Goal: Task Accomplishment & Management: Complete application form

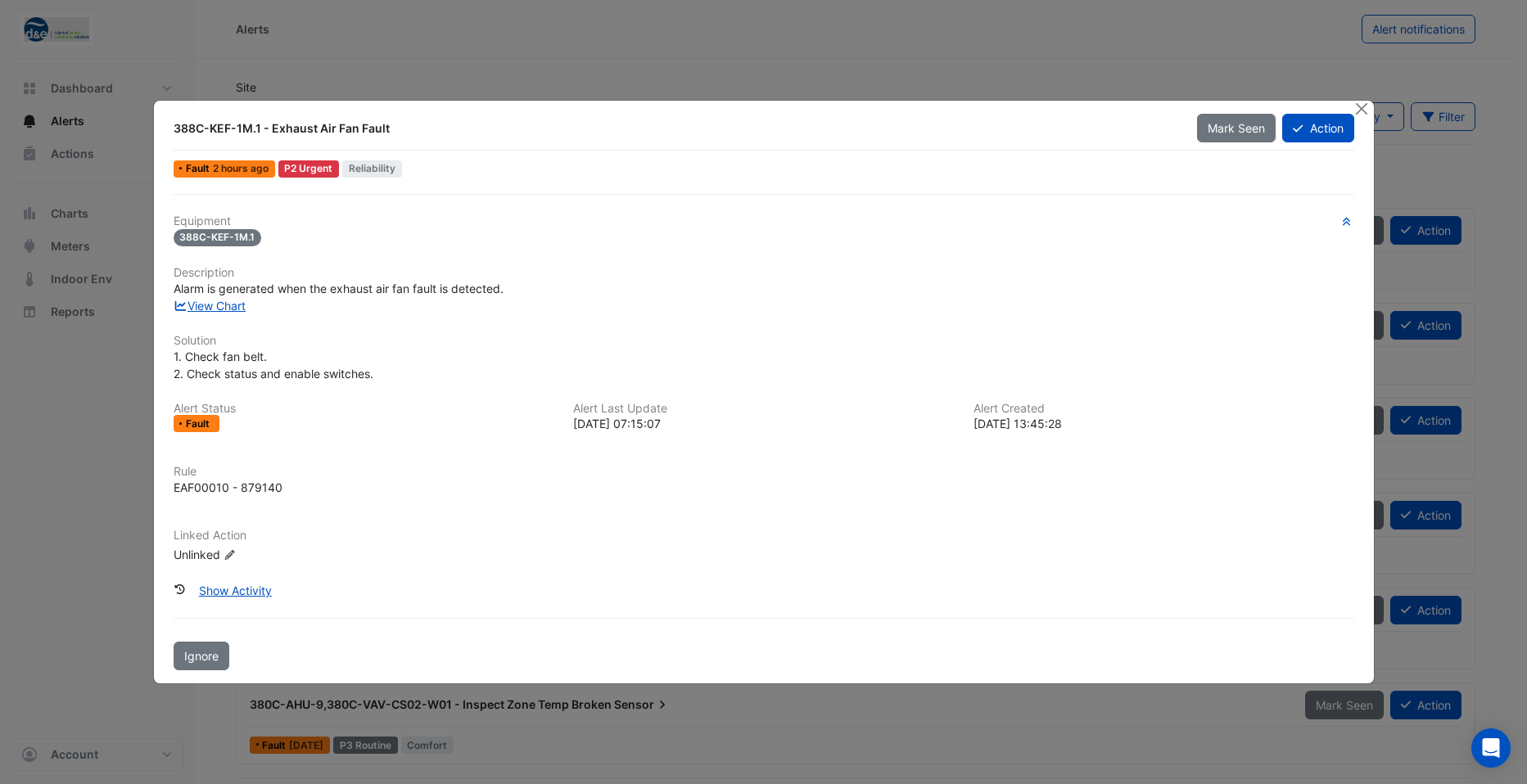
click at [1356, 108] on button "Close" at bounding box center [1361, 109] width 17 height 17
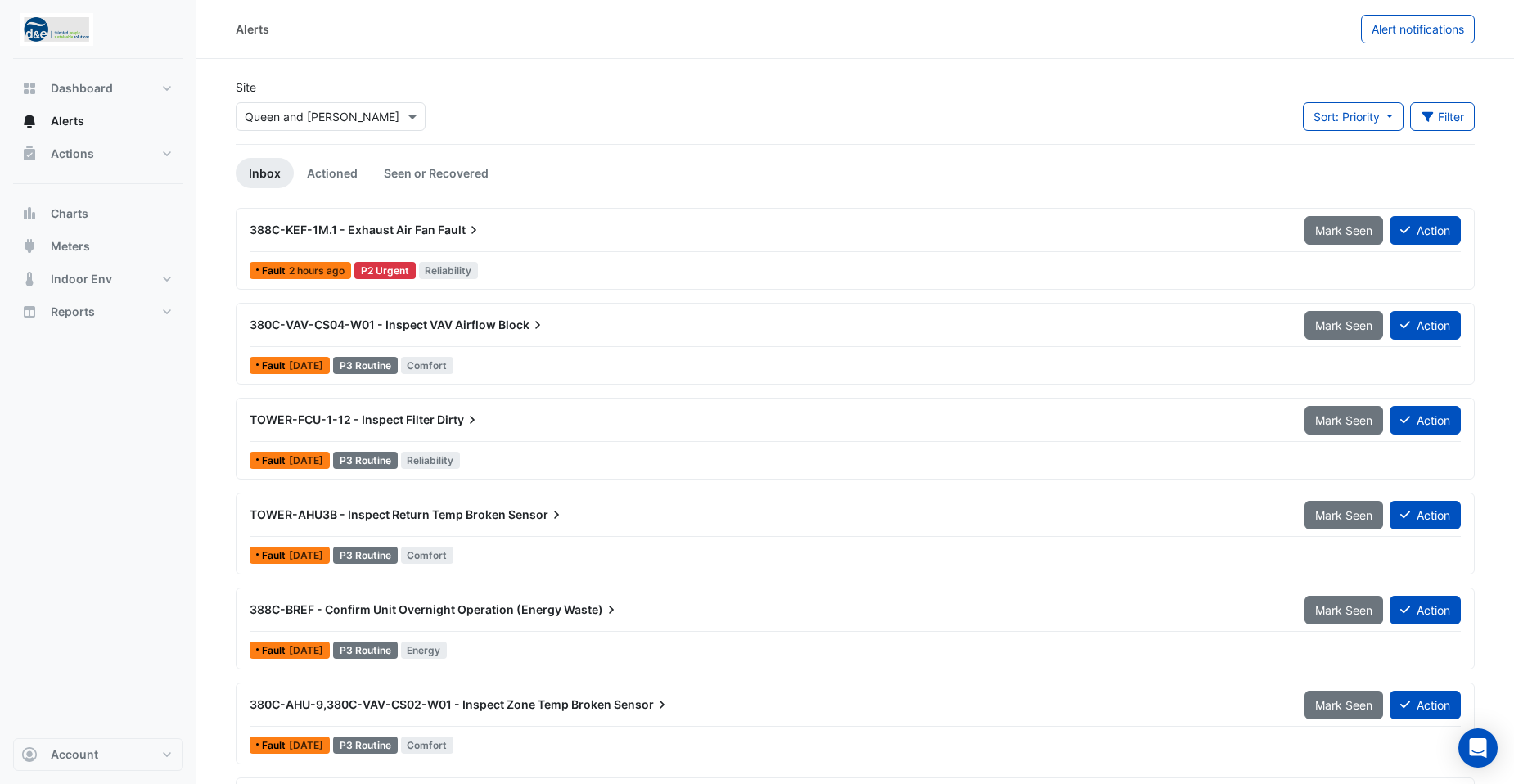
click at [192, 98] on nav "Dashboard Portfolio Ratings Performance Alerts Actions Site Manager Charts" at bounding box center [98, 392] width 196 height 784
click at [74, 111] on button "Alerts" at bounding box center [98, 121] width 170 height 33
click at [63, 123] on span "Alerts" at bounding box center [67, 120] width 33 height 16
click at [80, 87] on span "Dashboard" at bounding box center [82, 88] width 62 height 16
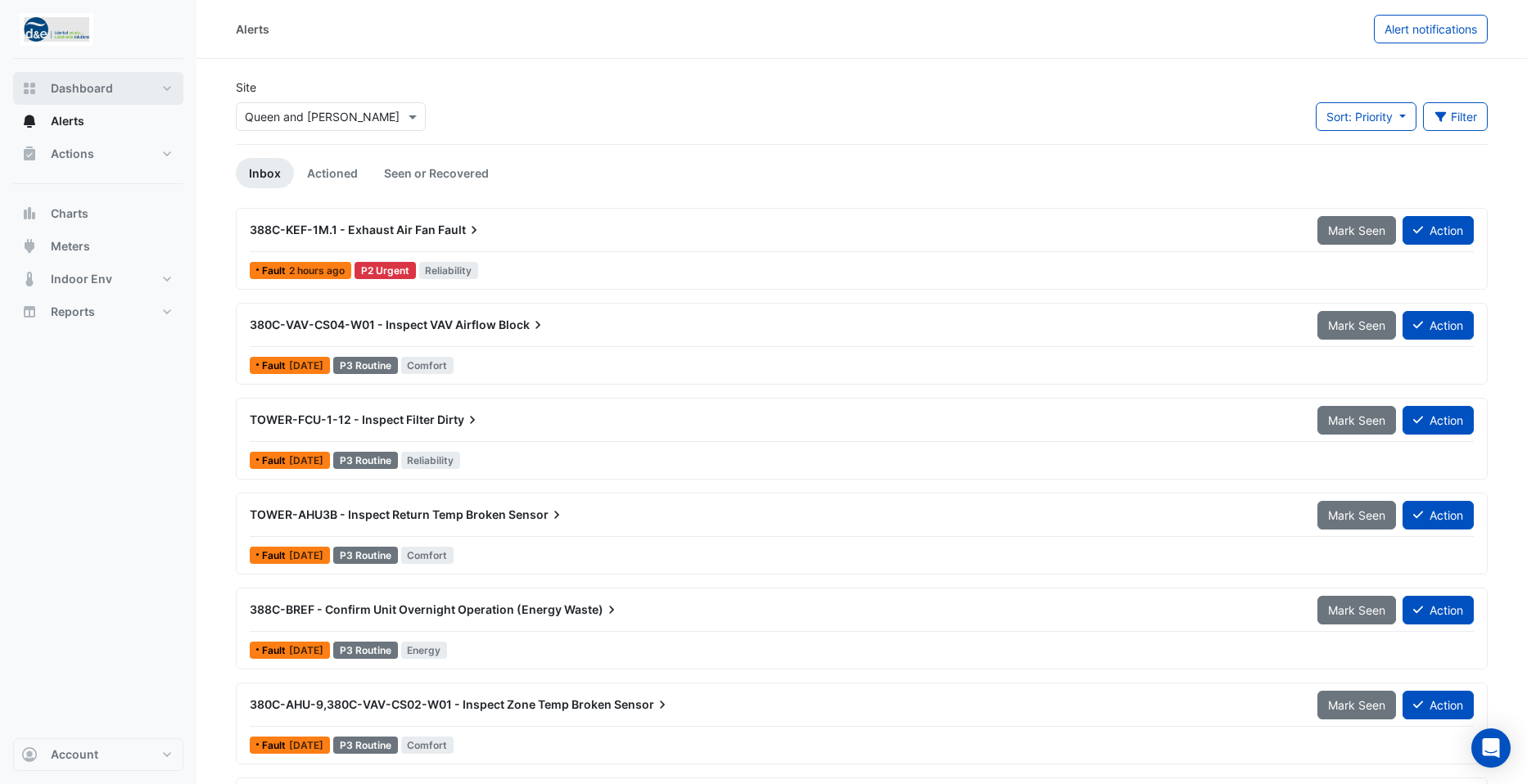
select select "**"
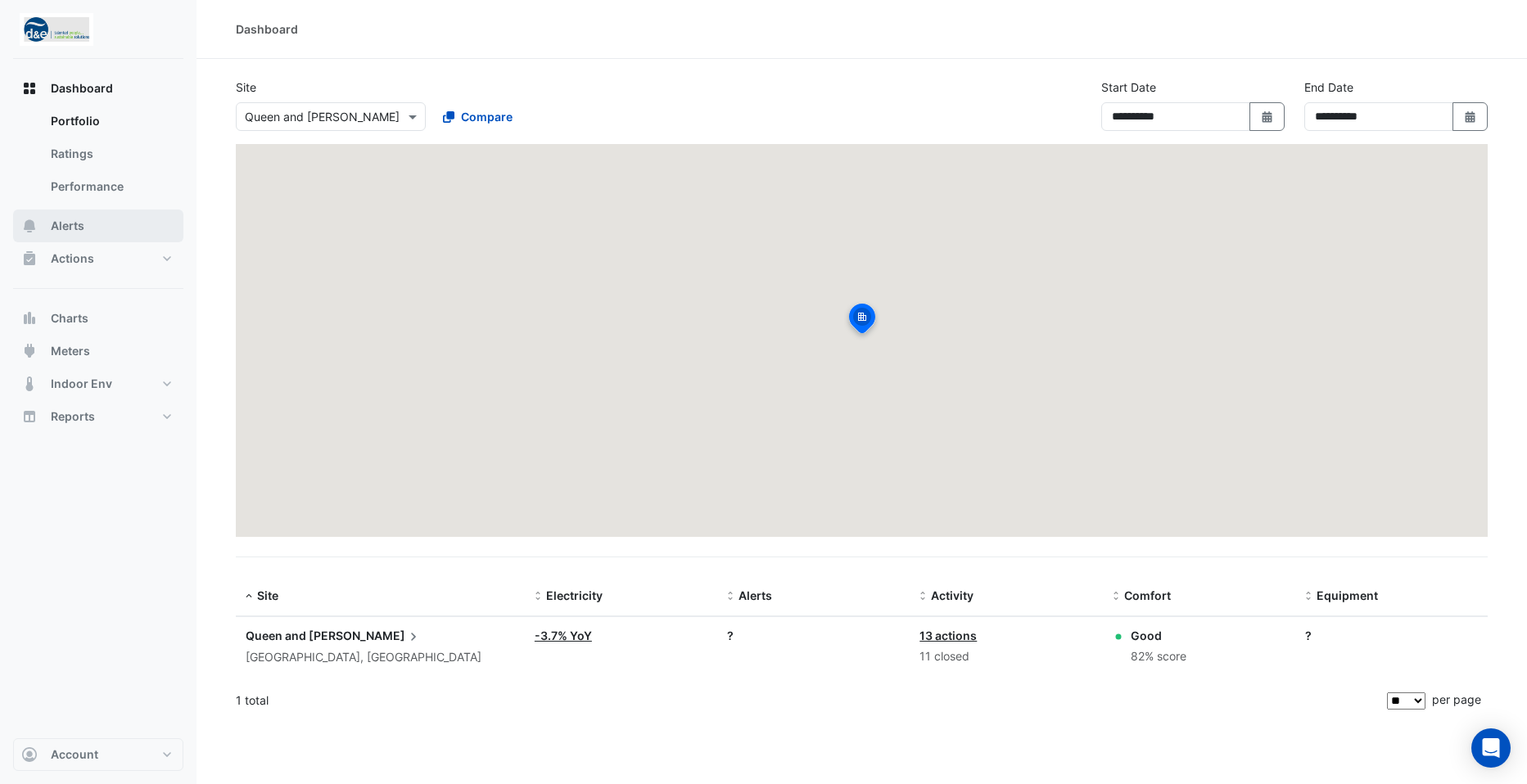
click at [71, 222] on span "Alerts" at bounding box center [67, 225] width 33 height 16
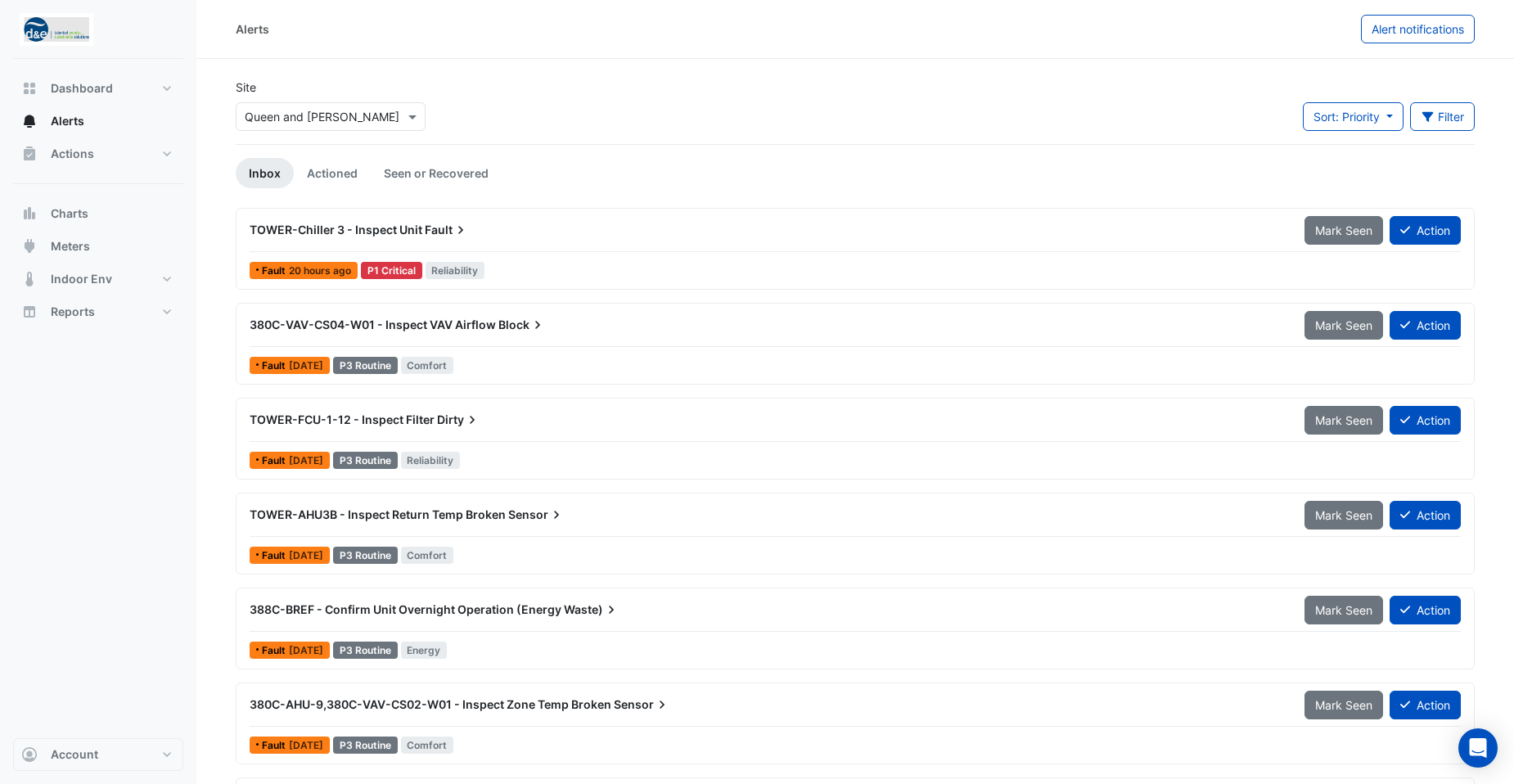
click at [864, 205] on app-alert-tickets "Site Select a Site × Queen and Collins Sort: Priority Priority Updated Filter T…" at bounding box center [855, 611] width 1238 height 1065
click at [1434, 233] on button "Action" at bounding box center [1424, 230] width 71 height 28
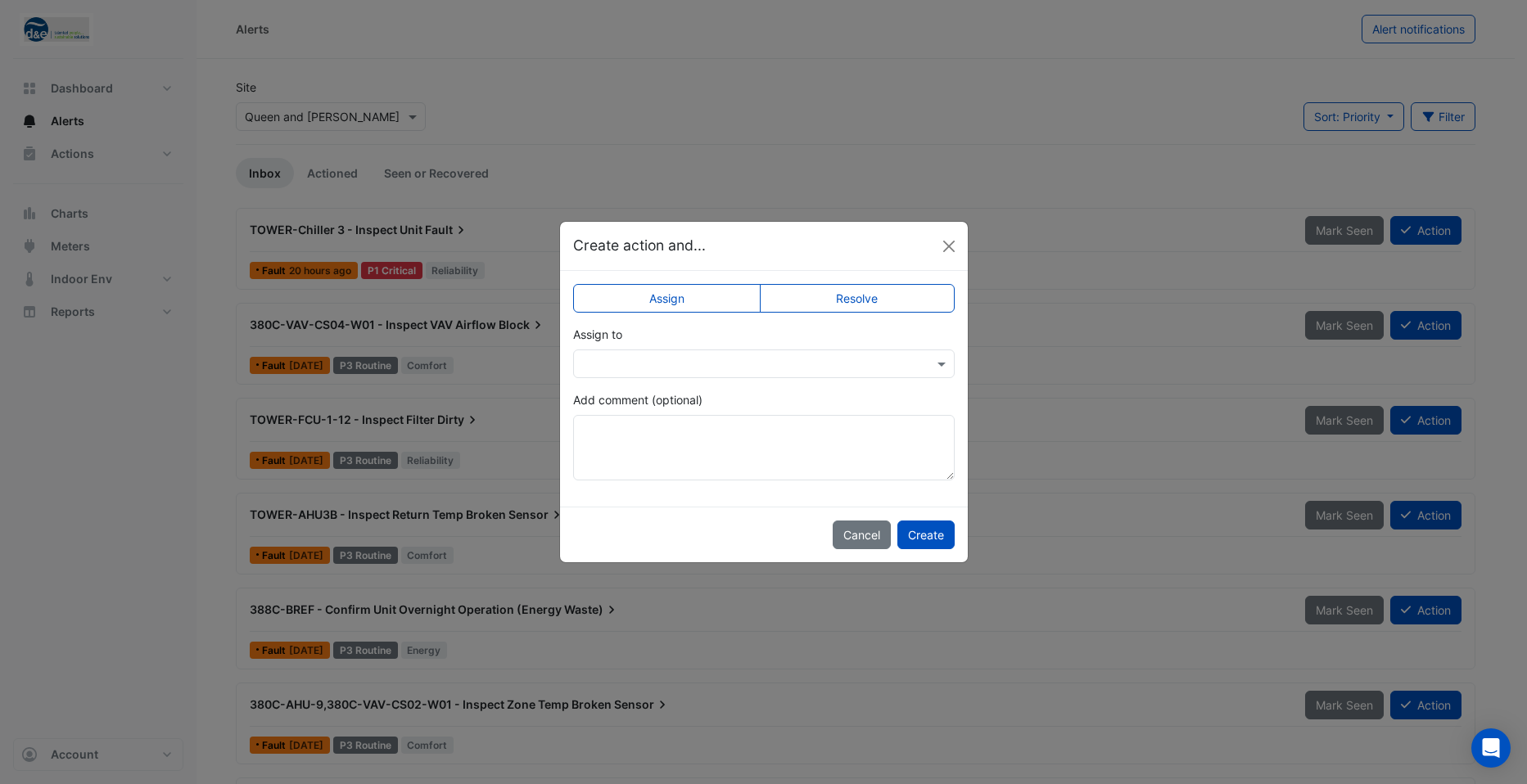
click at [663, 362] on input "text" at bounding box center [746, 365] width 331 height 17
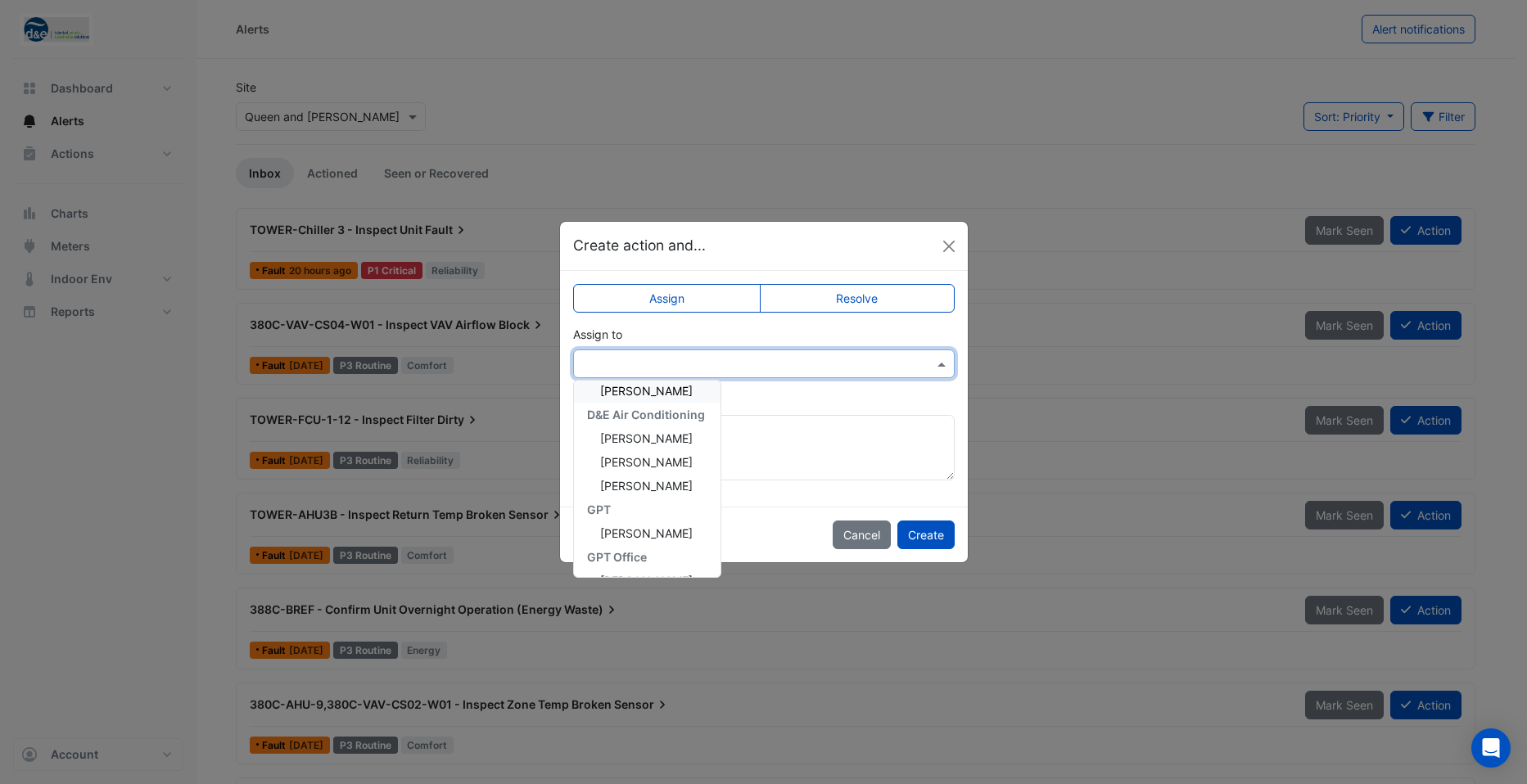
scroll to position [292, 0]
click at [641, 442] on span "Matt Allen" at bounding box center [646, 439] width 93 height 14
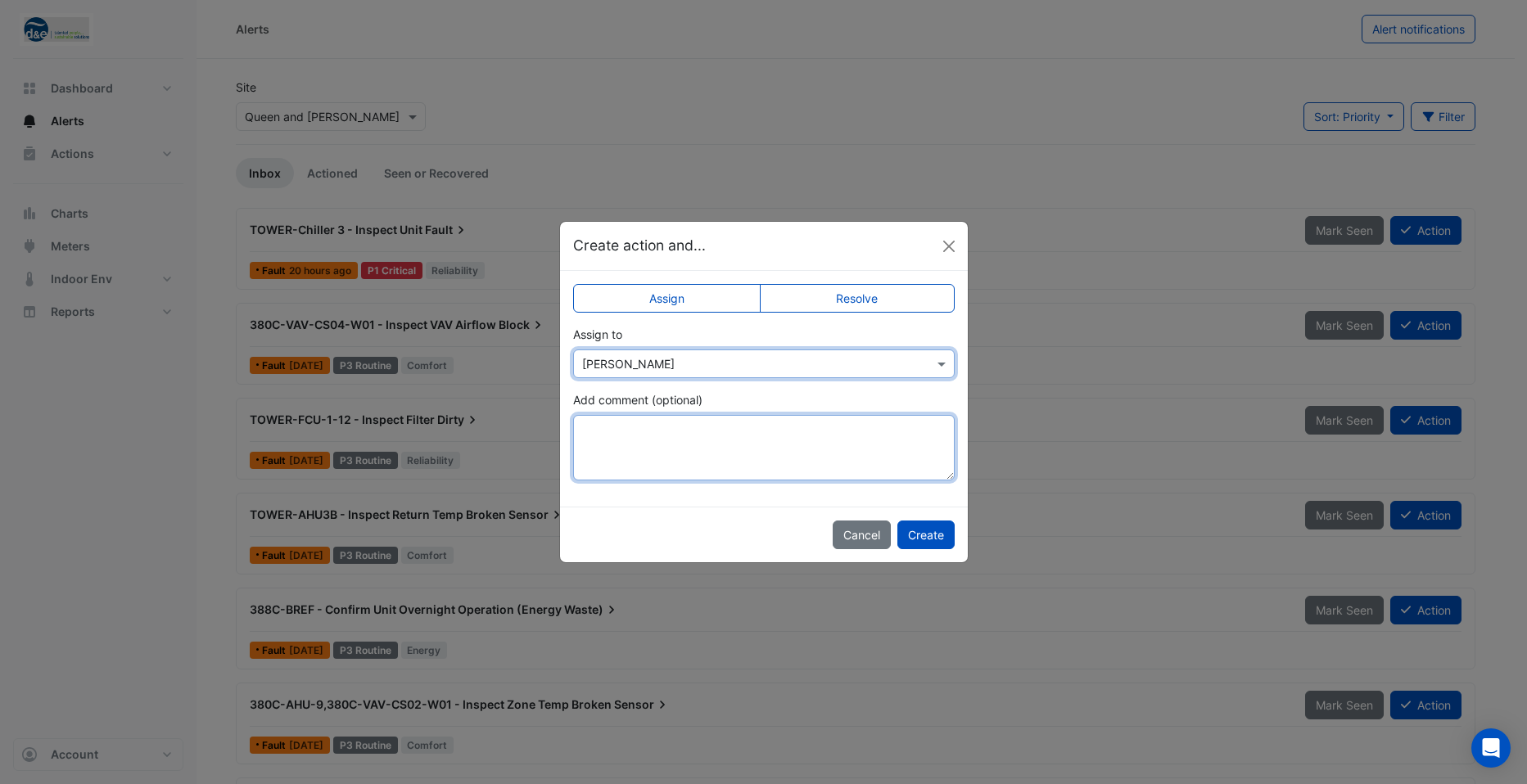
click at [724, 427] on textarea "Add comment (optional)" at bounding box center [764, 447] width 382 height 65
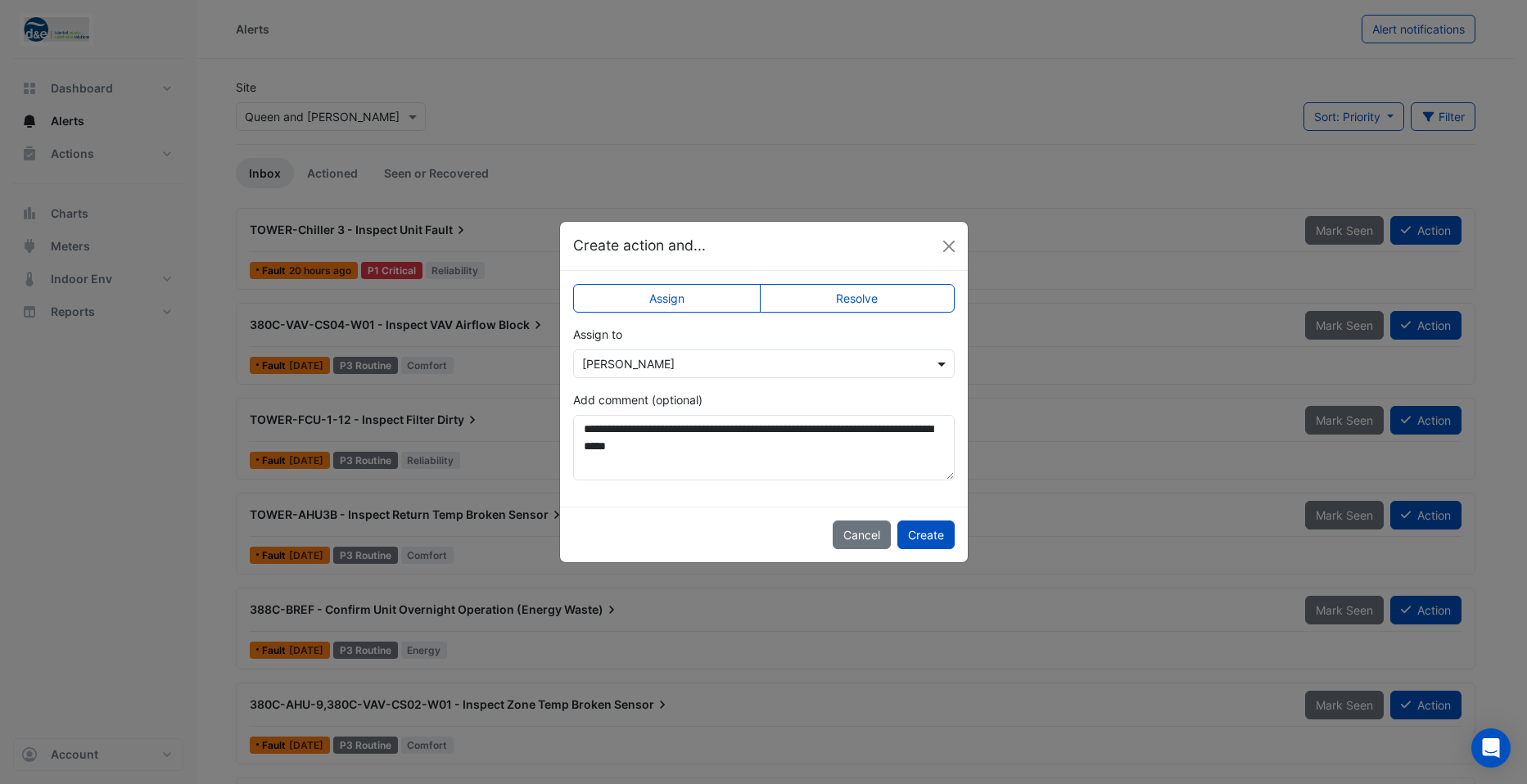
click at [947, 362] on span at bounding box center [943, 364] width 21 height 17
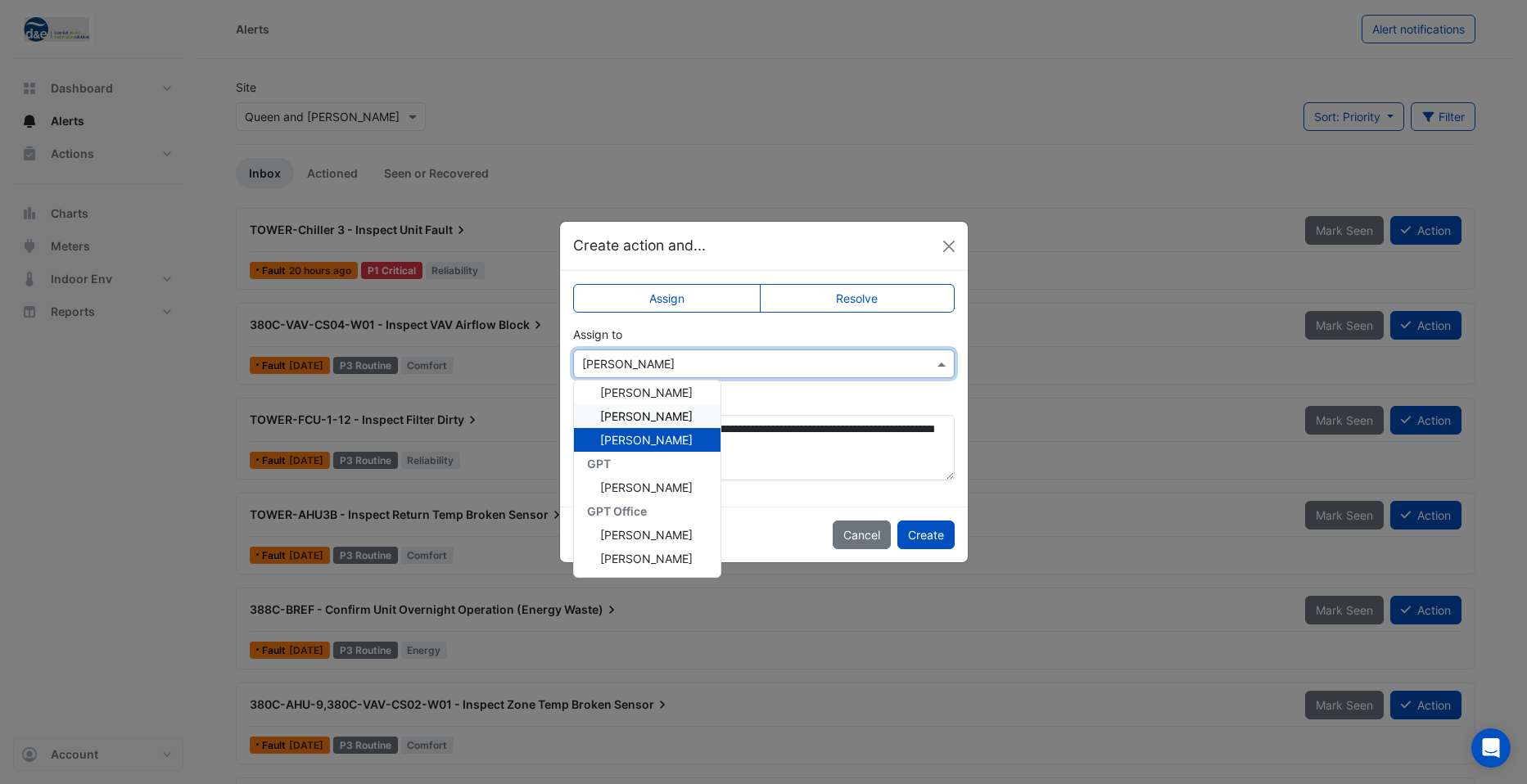
click at [673, 417] on span "[PERSON_NAME]" at bounding box center [646, 416] width 93 height 14
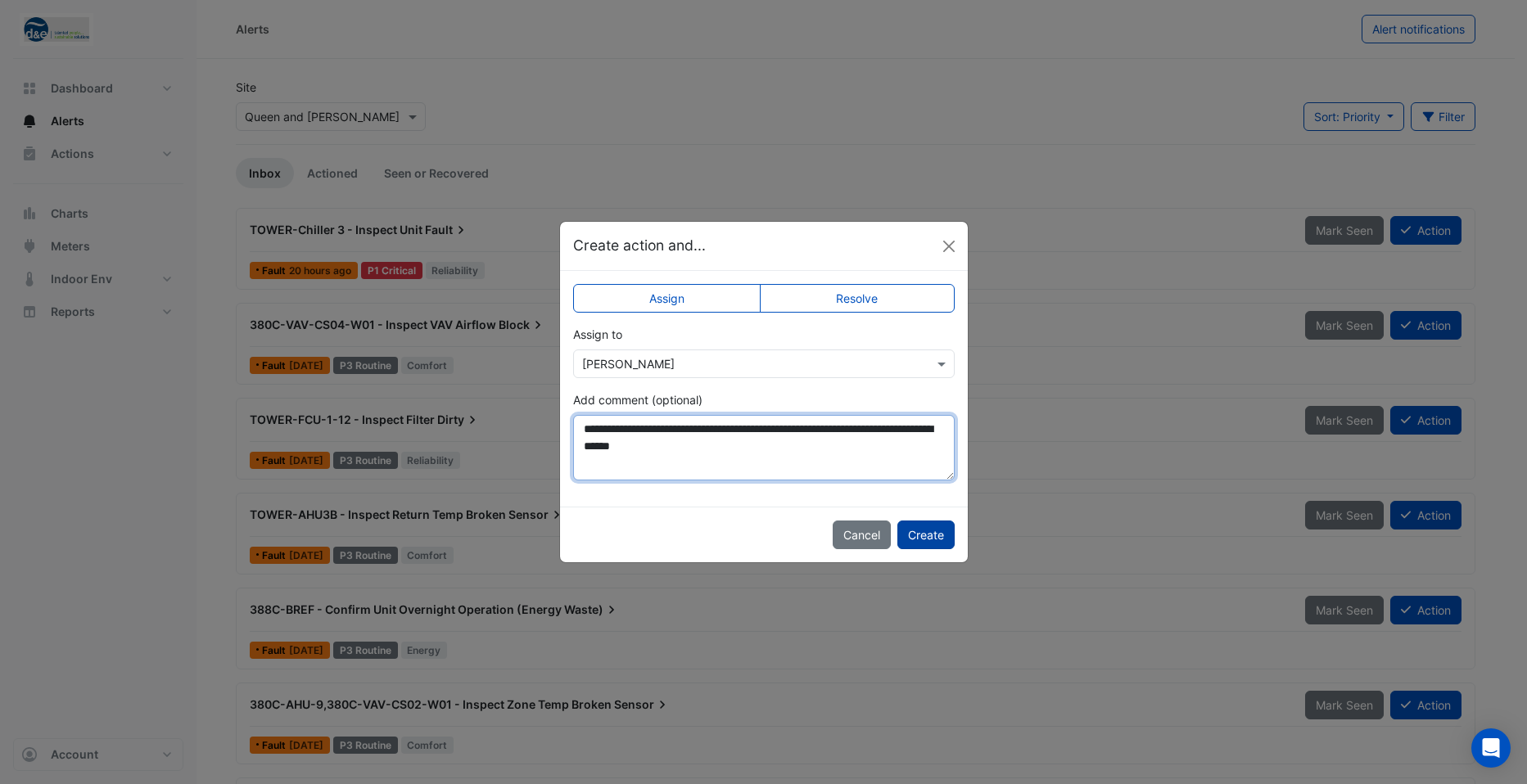
type textarea "**********"
click at [915, 532] on button "Create" at bounding box center [925, 535] width 57 height 28
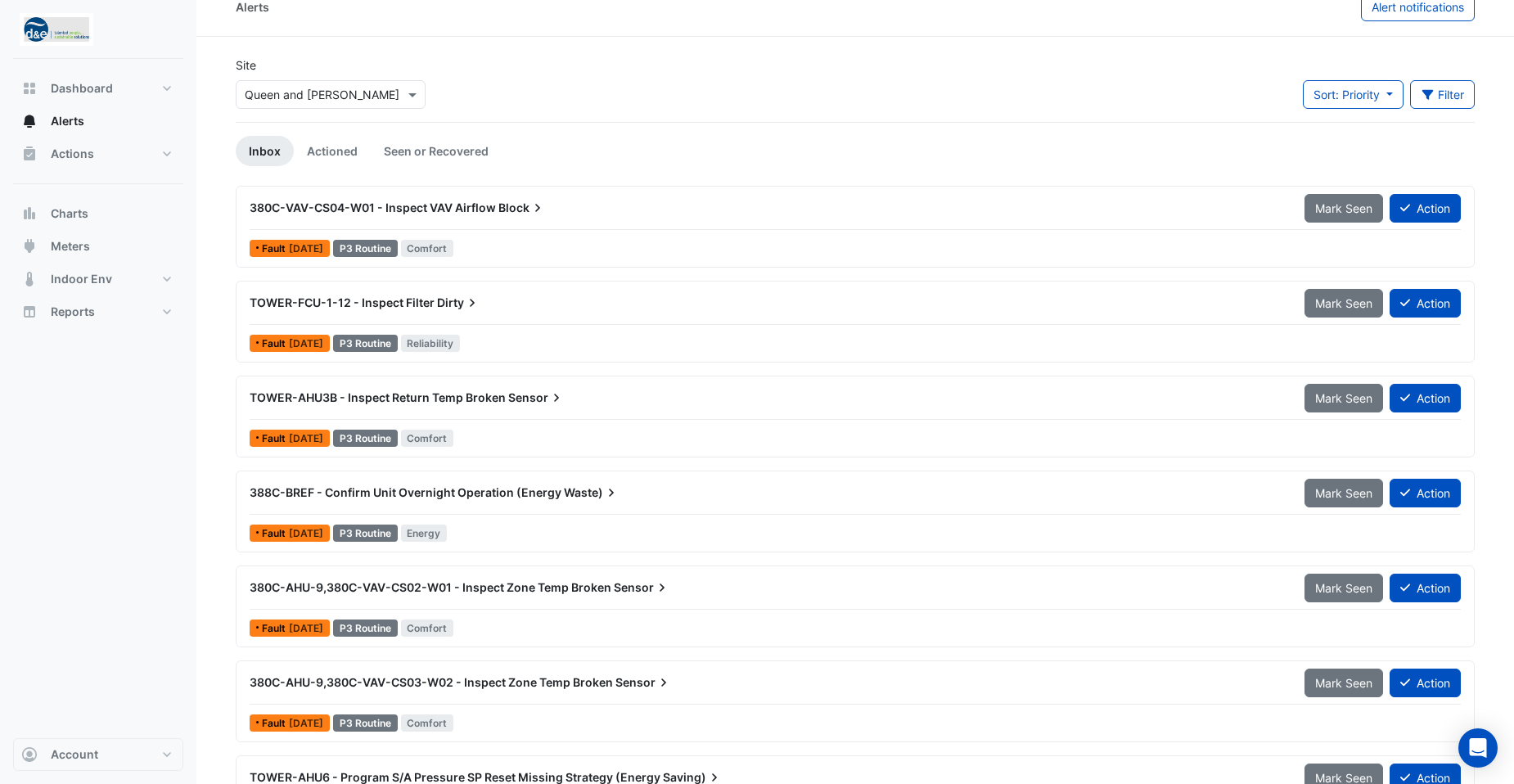
scroll to position [0, 0]
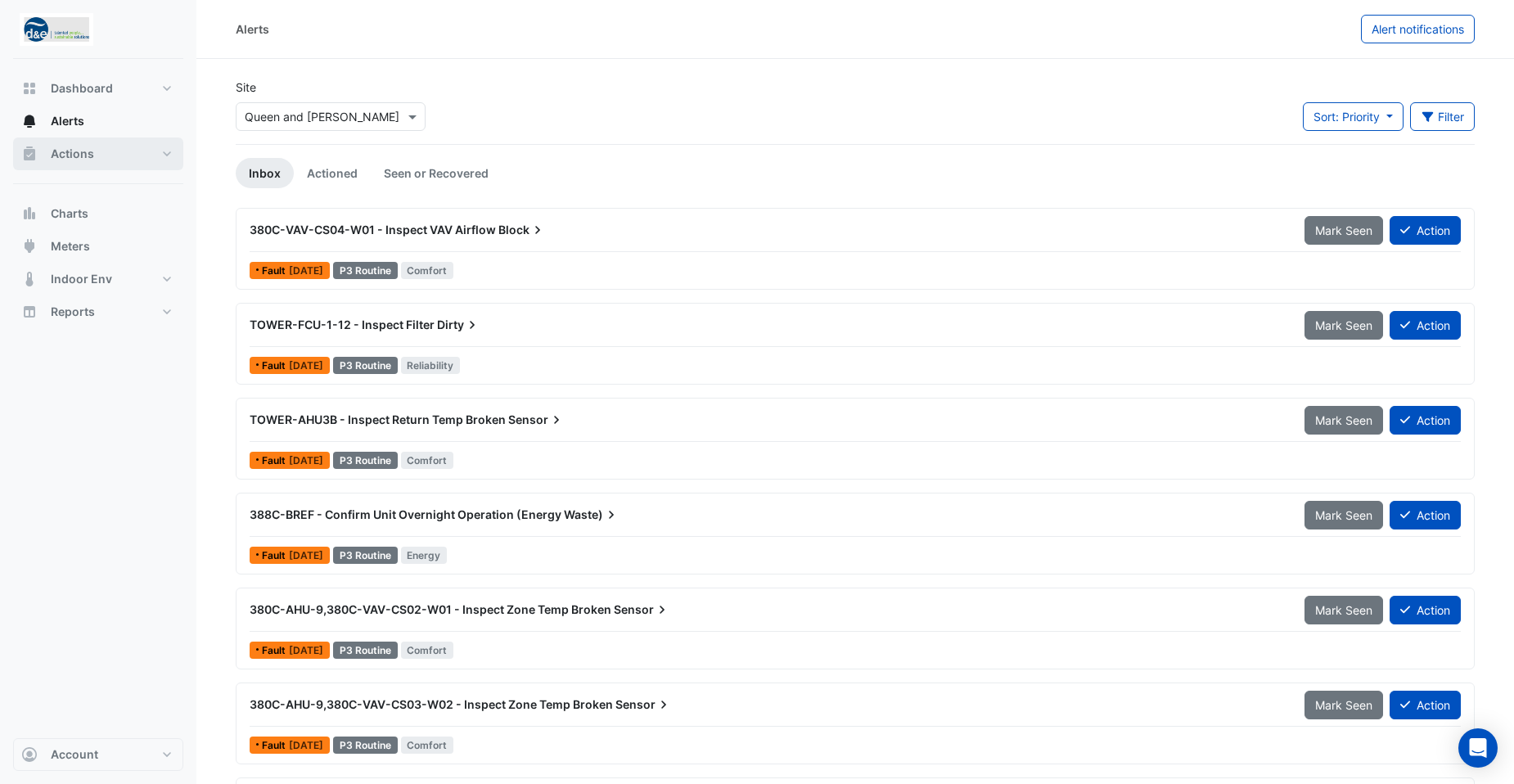
click at [89, 153] on span "Actions" at bounding box center [73, 153] width 44 height 16
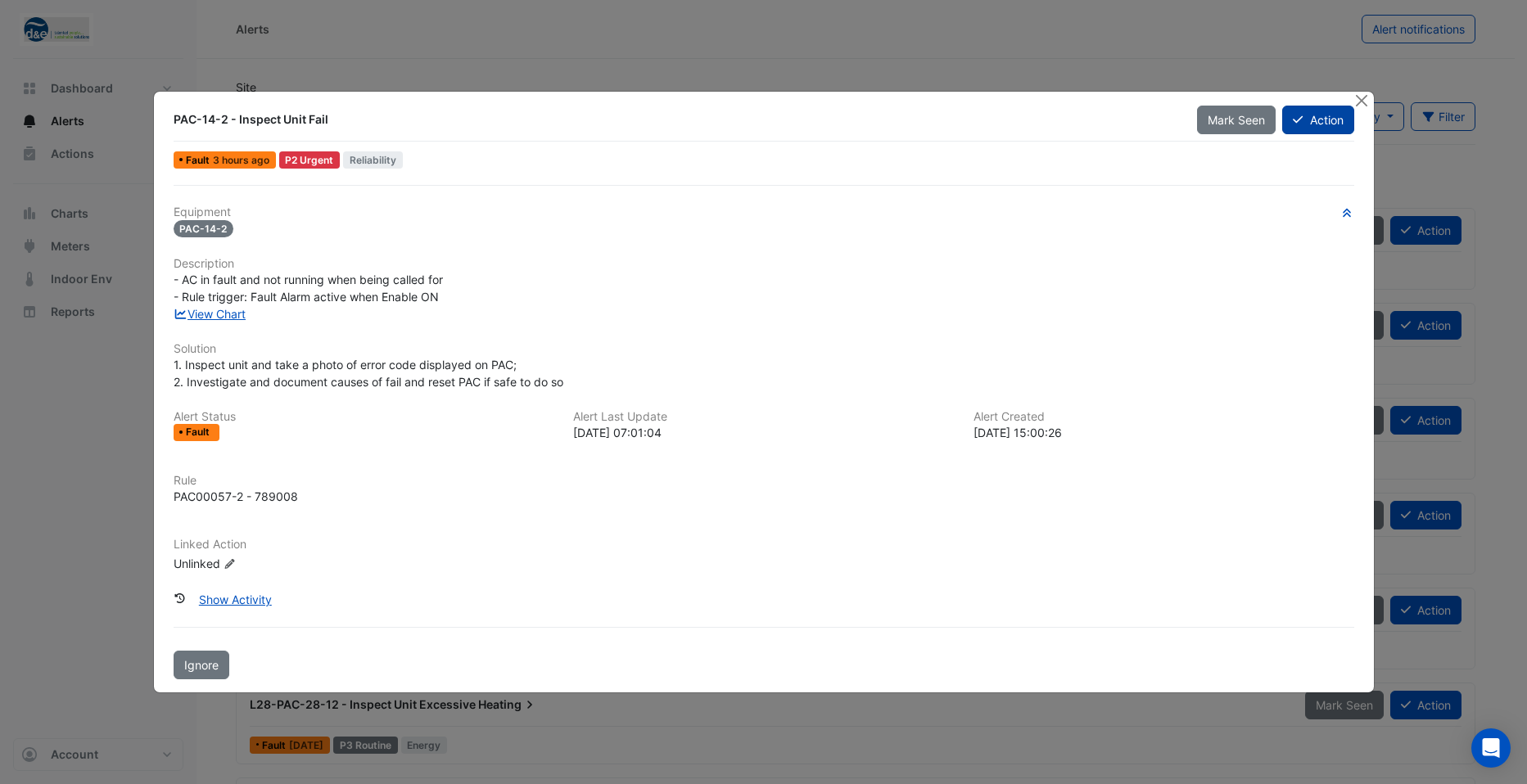
click at [1307, 123] on button "Action" at bounding box center [1317, 119] width 71 height 28
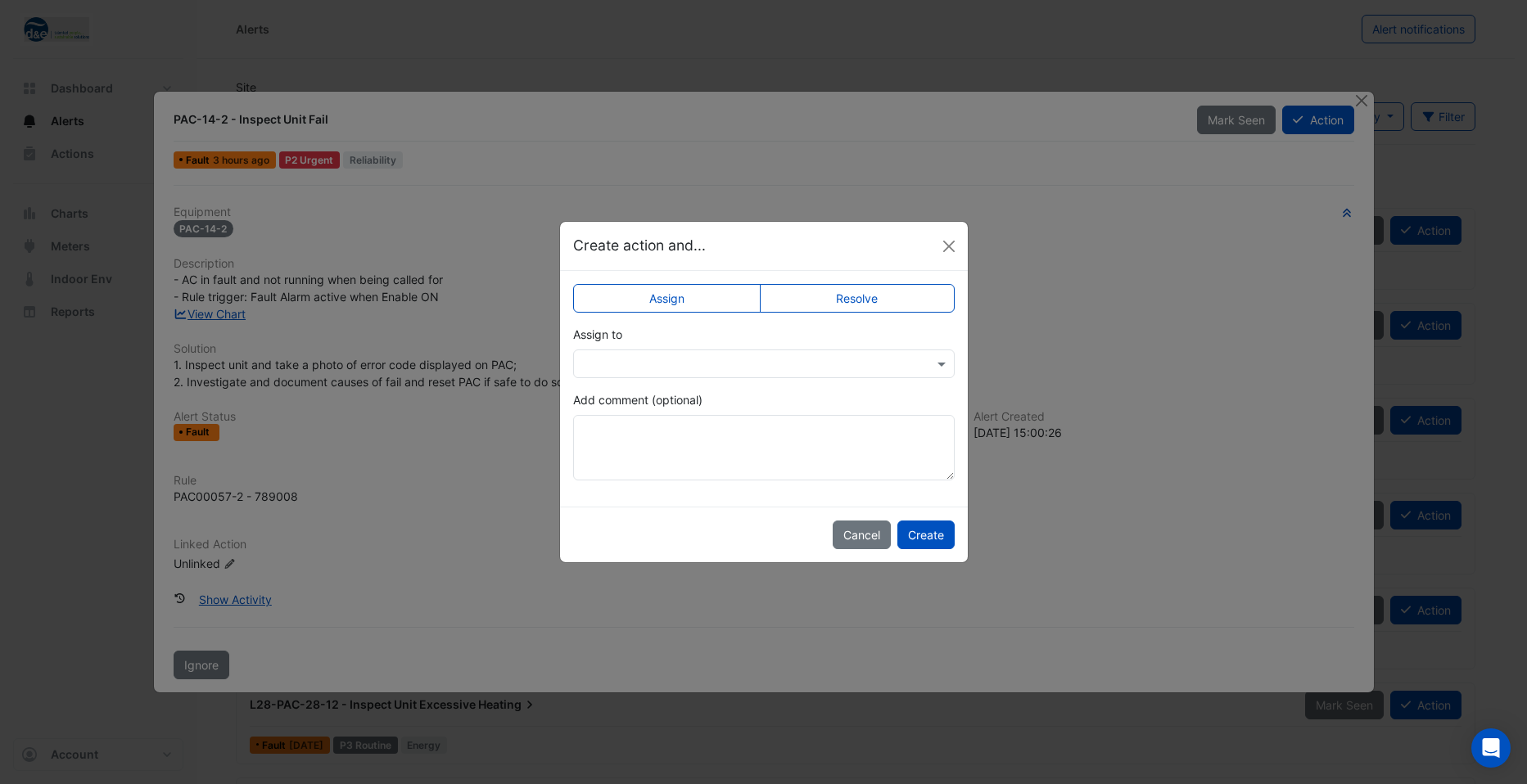
click at [823, 364] on input "text" at bounding box center [746, 365] width 331 height 17
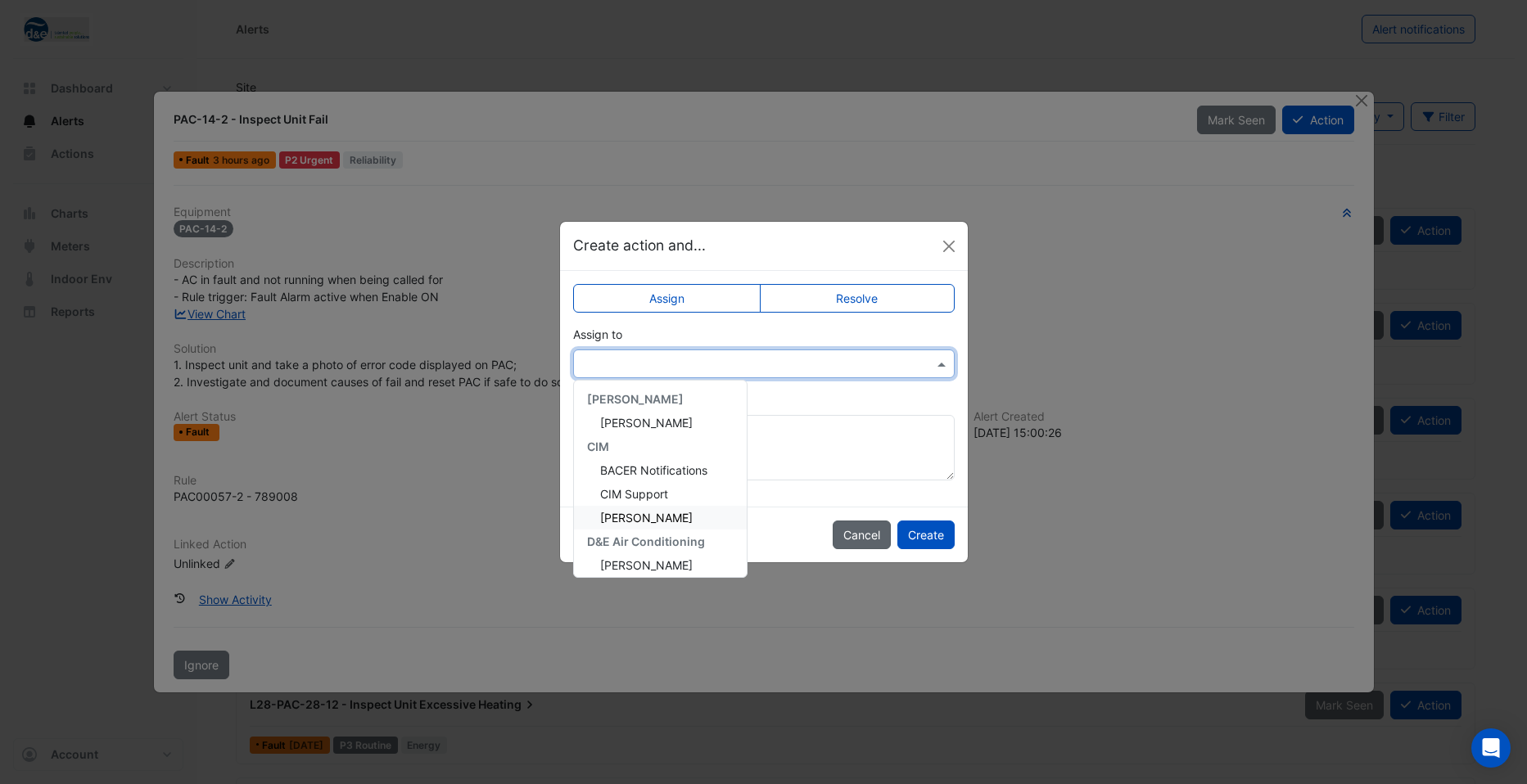
click at [868, 530] on button "Cancel" at bounding box center [861, 535] width 58 height 28
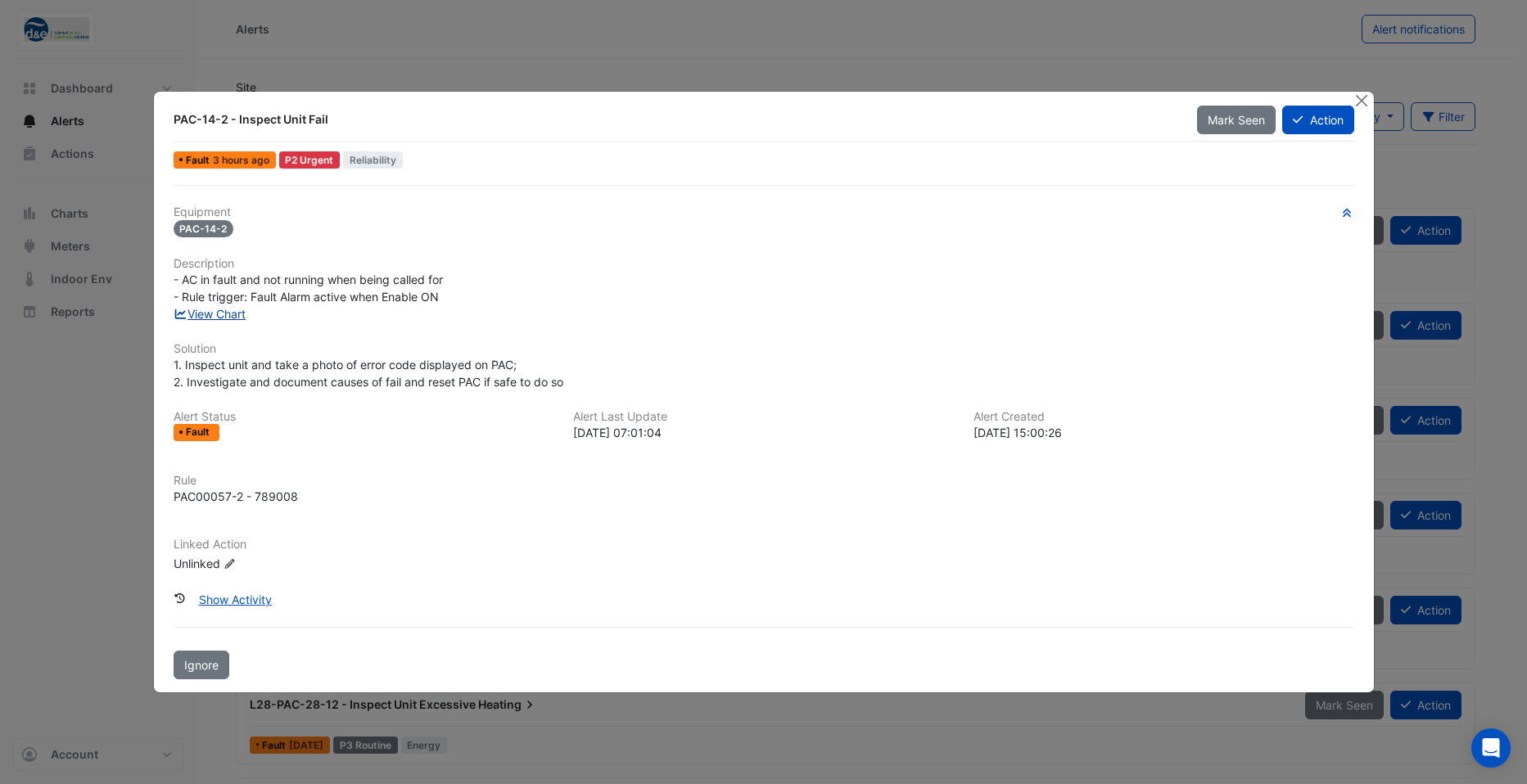
click at [231, 312] on link "View Chart" at bounding box center [209, 313] width 73 height 14
click at [1319, 127] on button "Action" at bounding box center [1317, 119] width 71 height 28
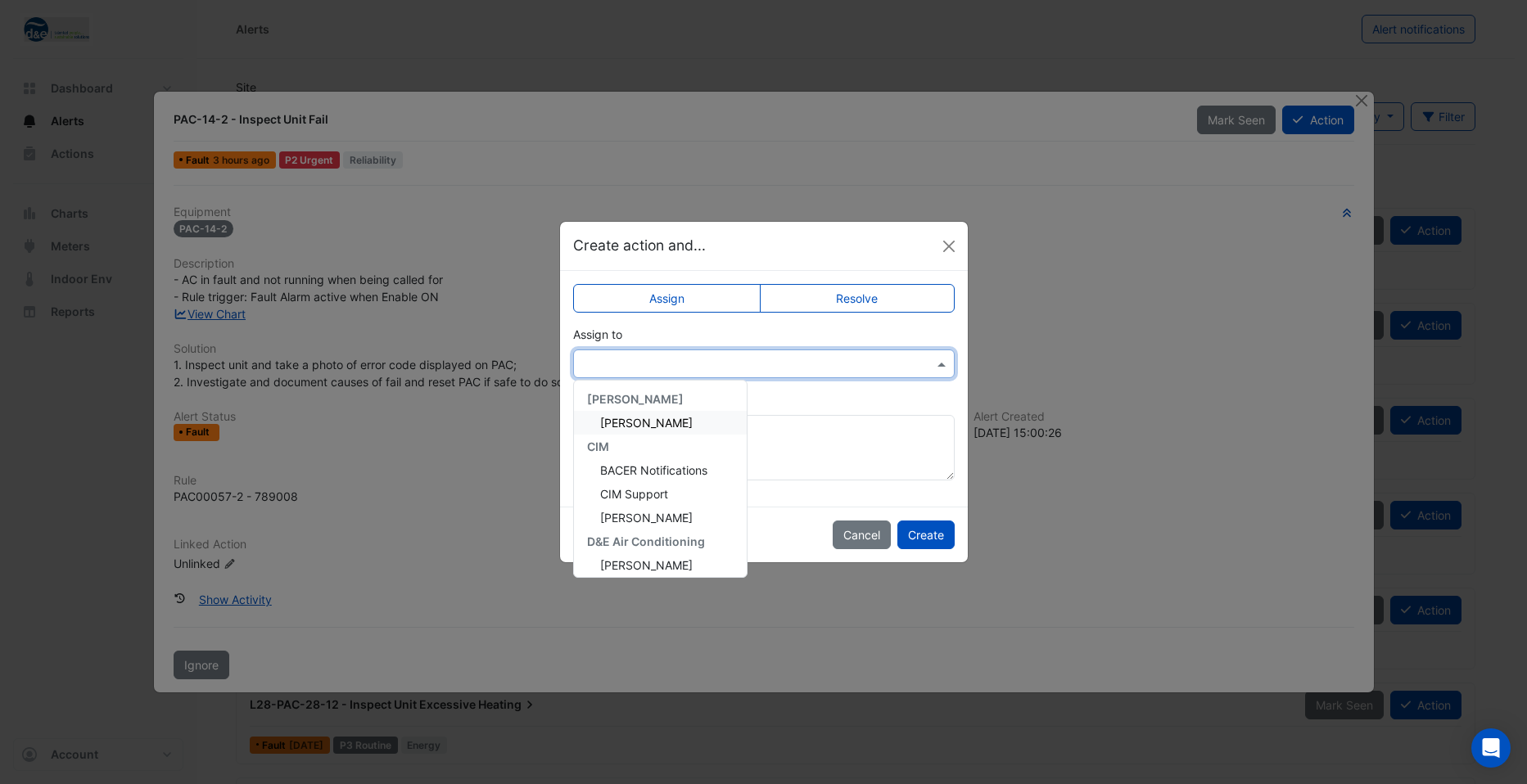
click at [677, 360] on input "text" at bounding box center [746, 365] width 331 height 17
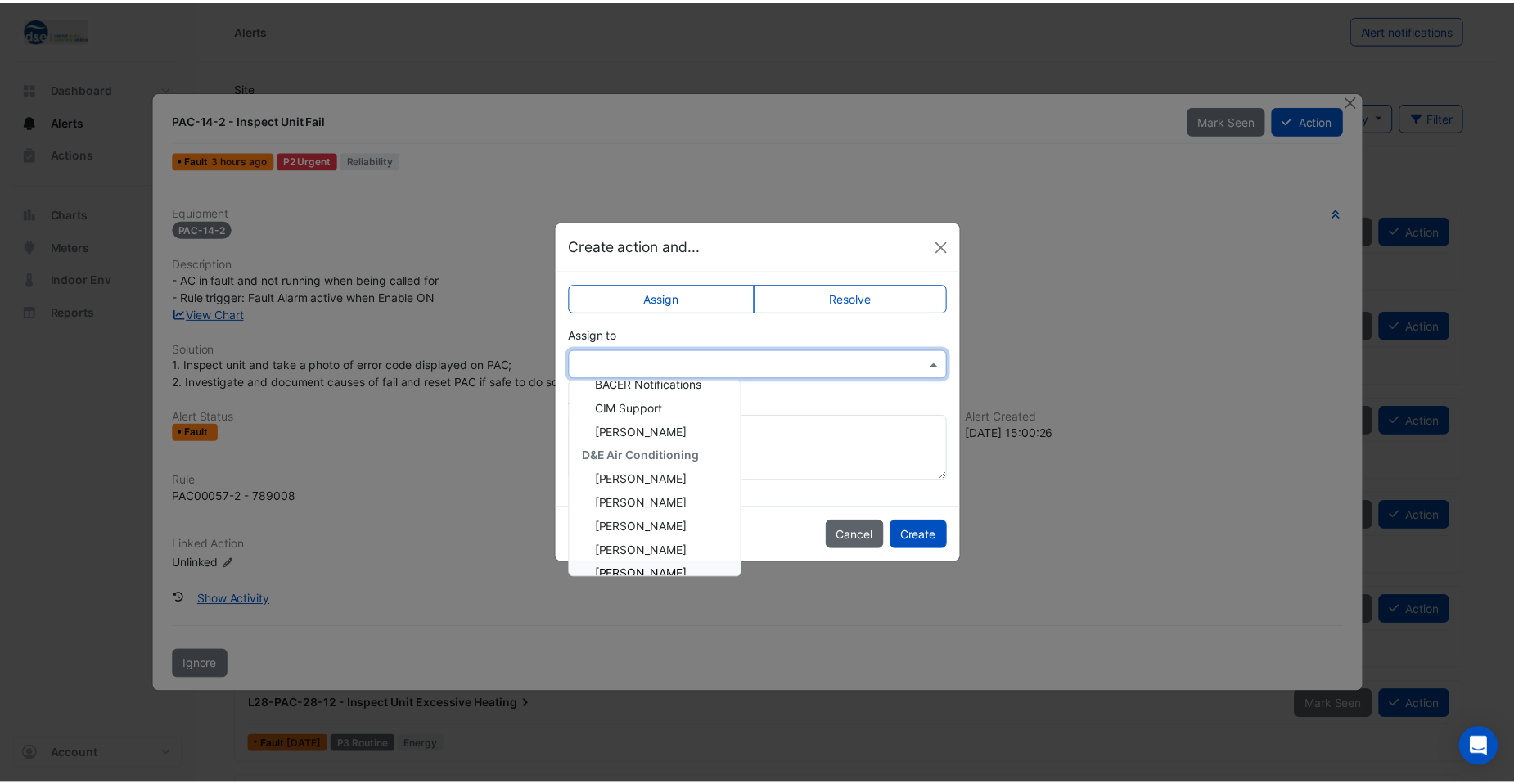
scroll to position [80, 0]
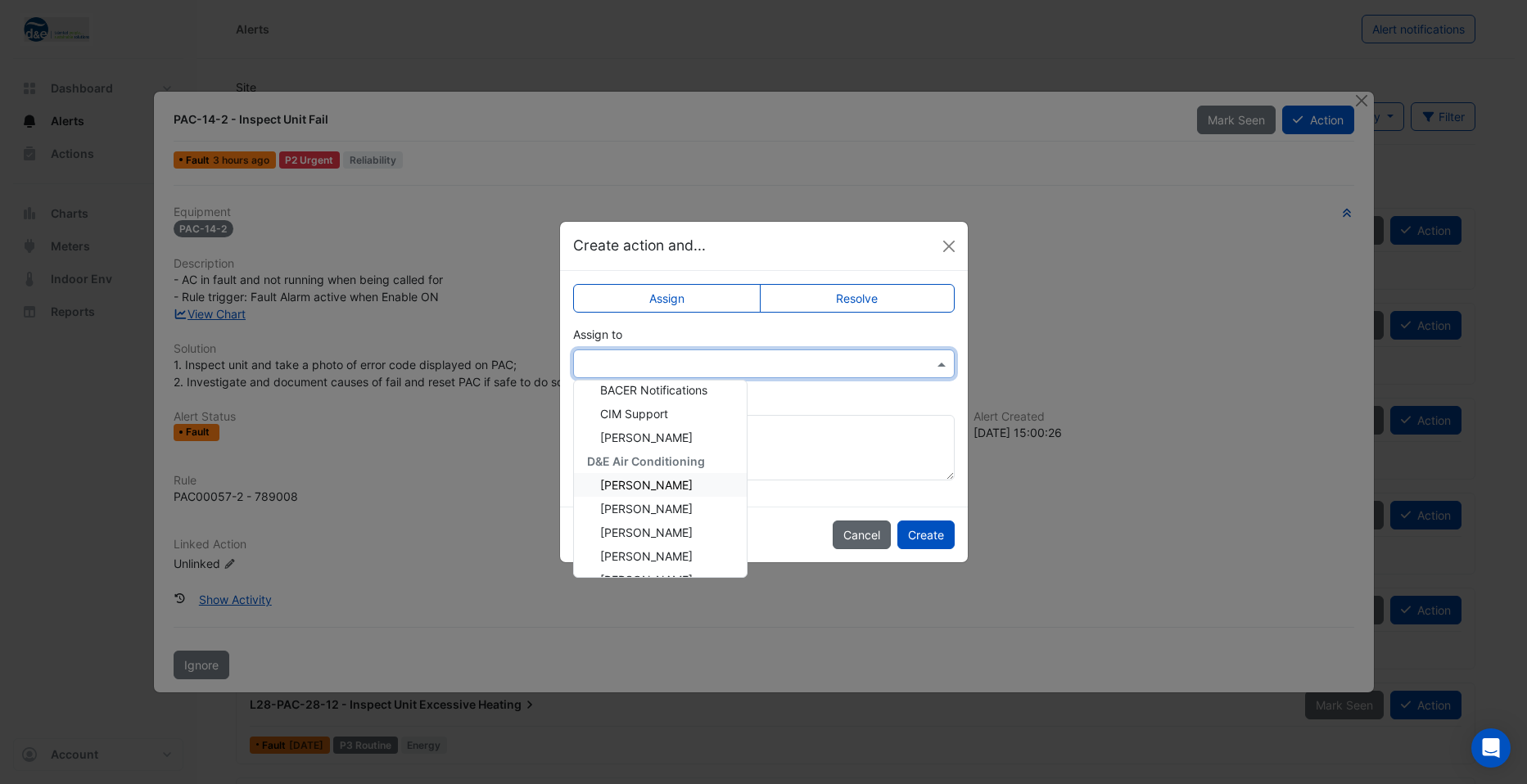
click at [865, 534] on button "Cancel" at bounding box center [861, 535] width 58 height 28
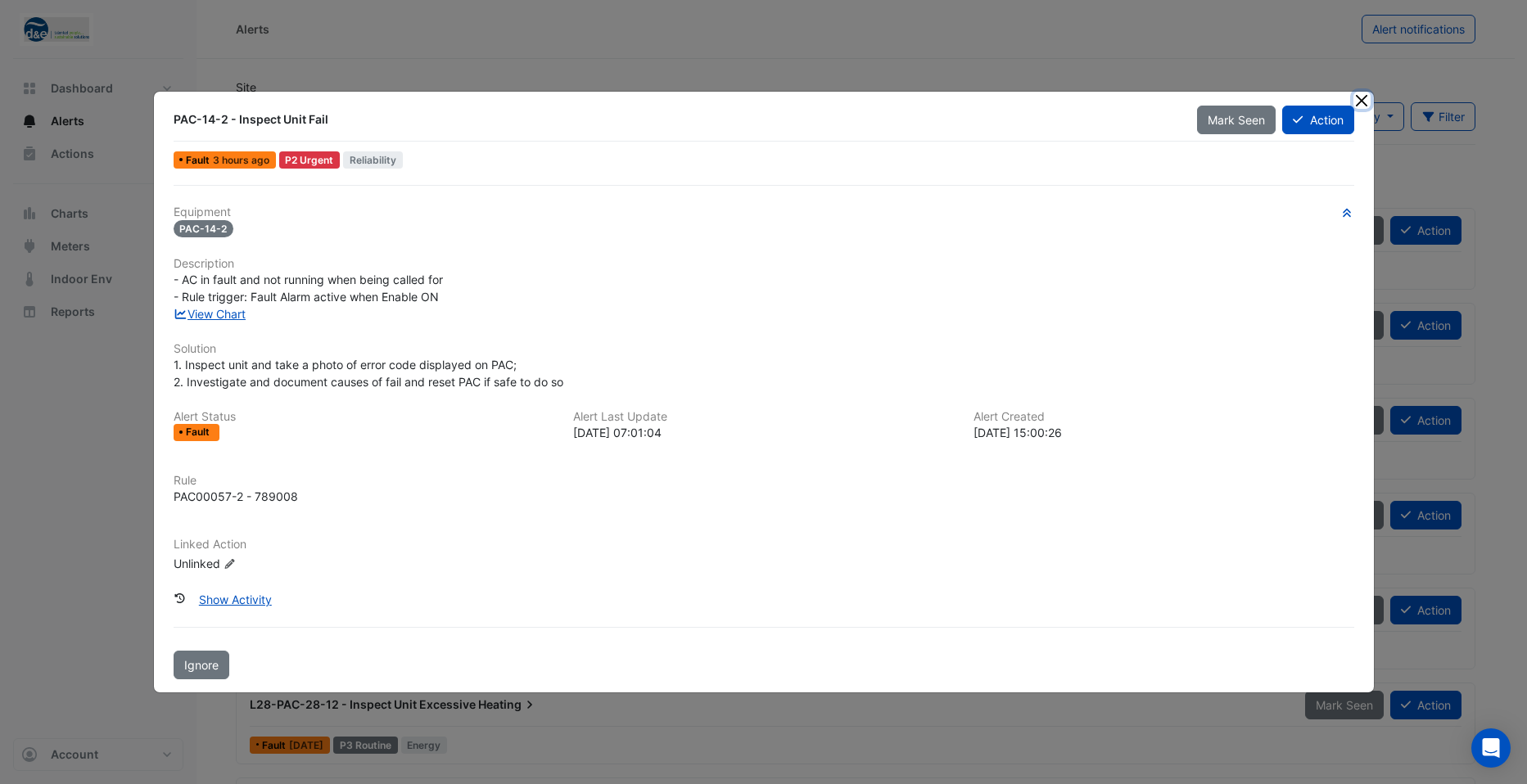
click at [1359, 99] on button "Close" at bounding box center [1361, 100] width 17 height 17
